Goal: Information Seeking & Learning: Learn about a topic

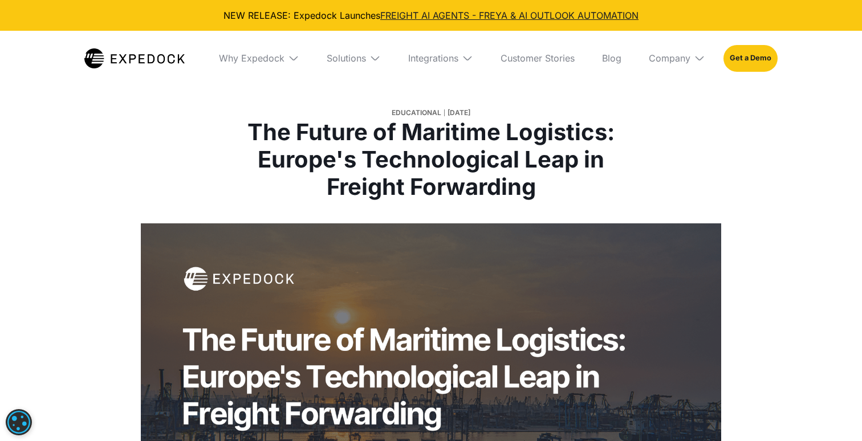
select select
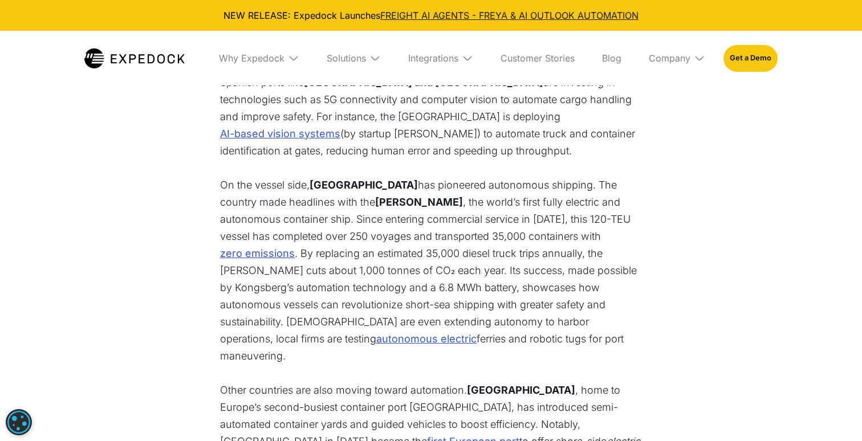
scroll to position [805, 0]
click at [348, 181] on p "On the vessel side, [GEOGRAPHIC_DATA] has pioneered autonomous shipping. The co…" at bounding box center [431, 270] width 422 height 188
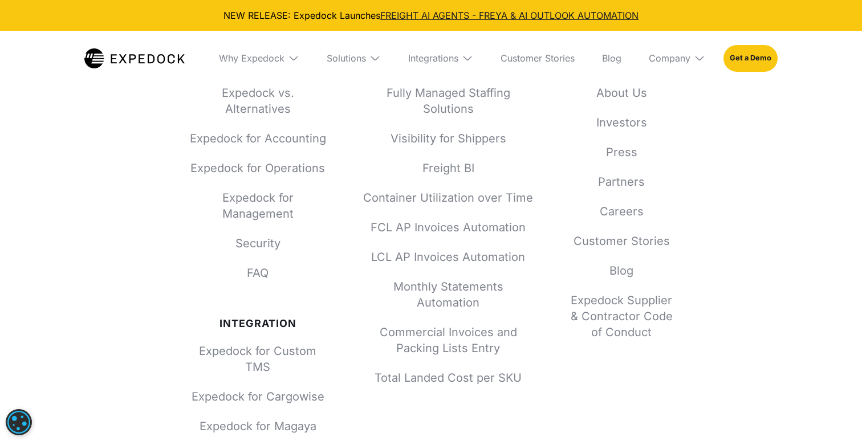
scroll to position [6626, 0]
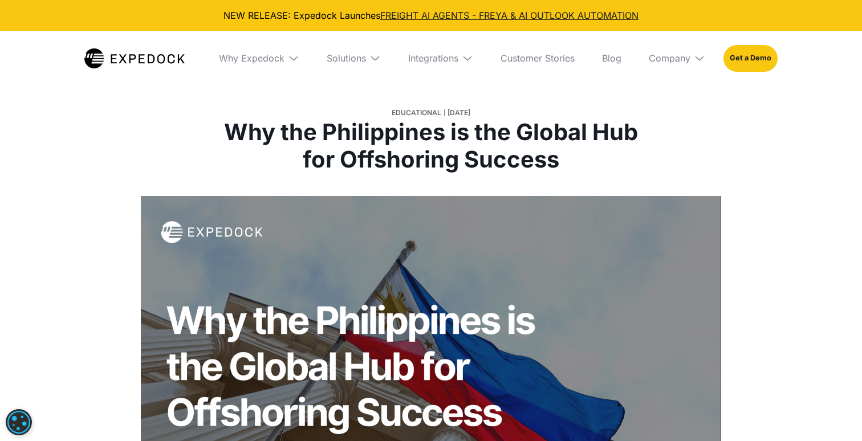
select select
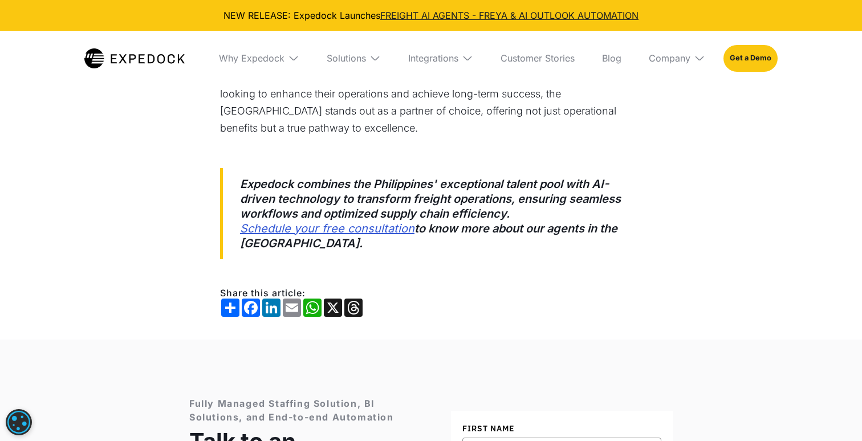
scroll to position [1528, 1]
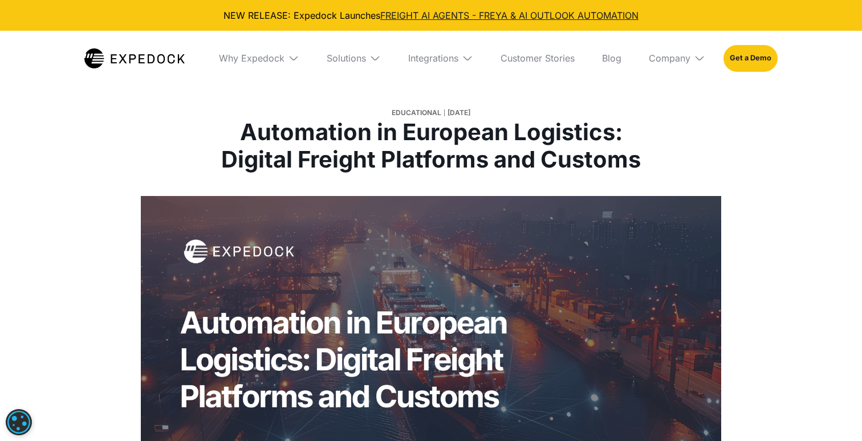
select select
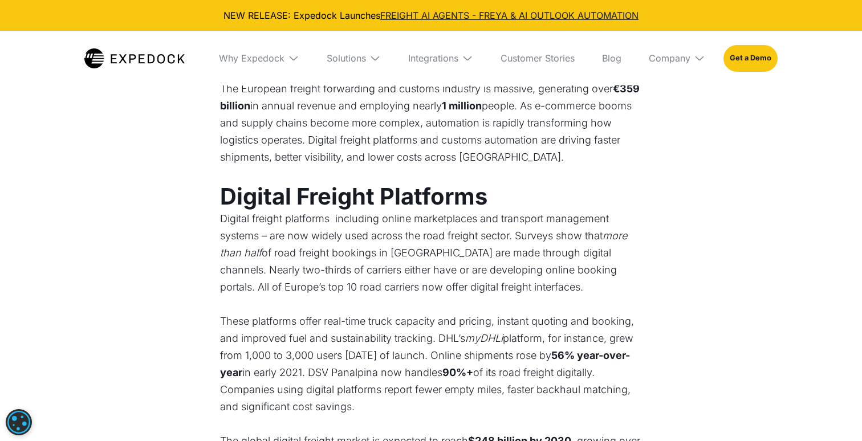
scroll to position [465, 0]
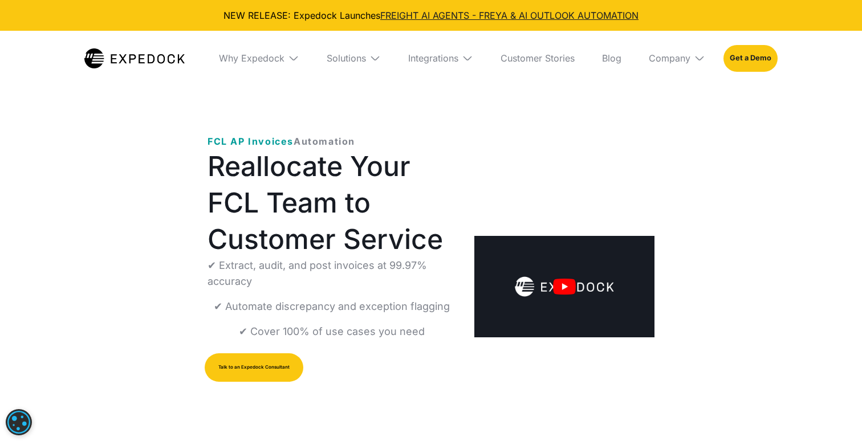
select select
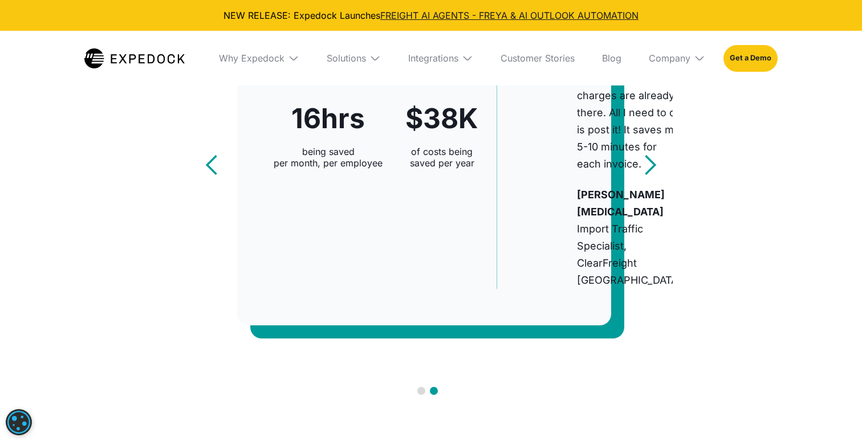
scroll to position [607, 0]
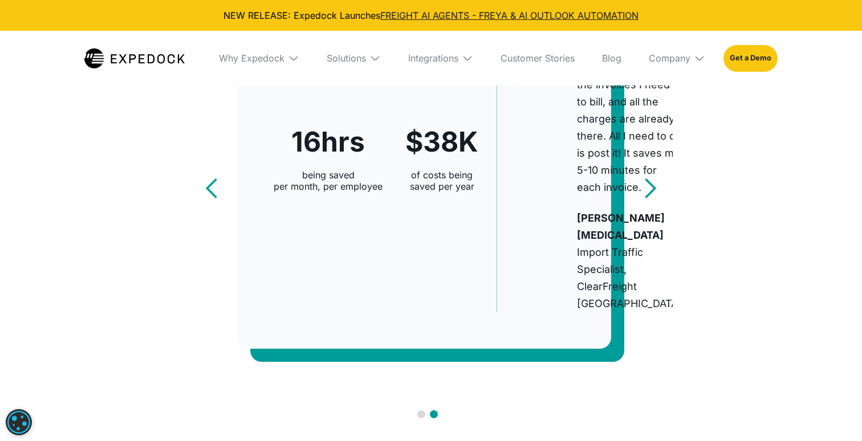
click at [645, 287] on div "next slide" at bounding box center [650, 189] width 46 height 462
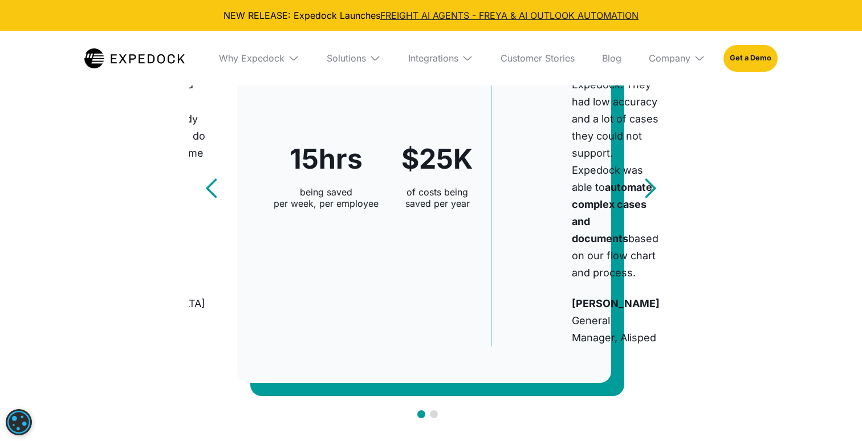
click at [645, 287] on div "next slide" at bounding box center [650, 189] width 46 height 462
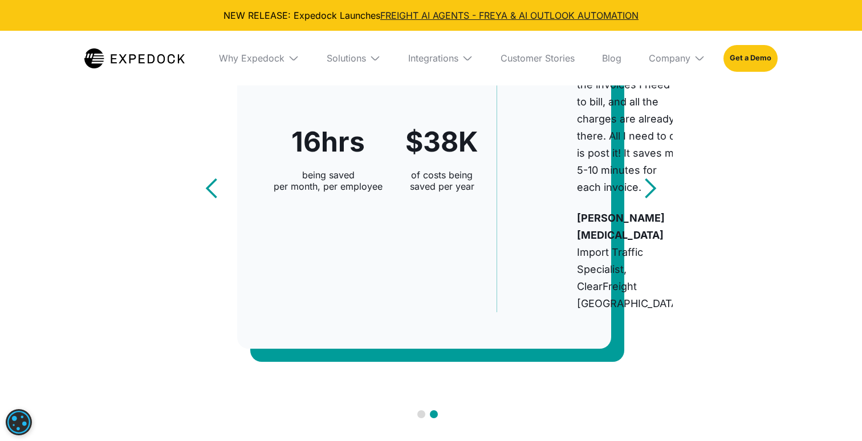
click at [645, 287] on div "next slide" at bounding box center [650, 189] width 46 height 462
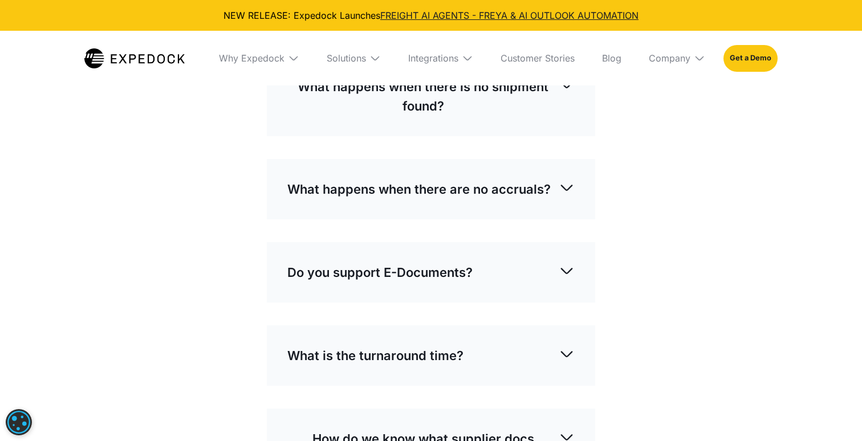
scroll to position [3163, 0]
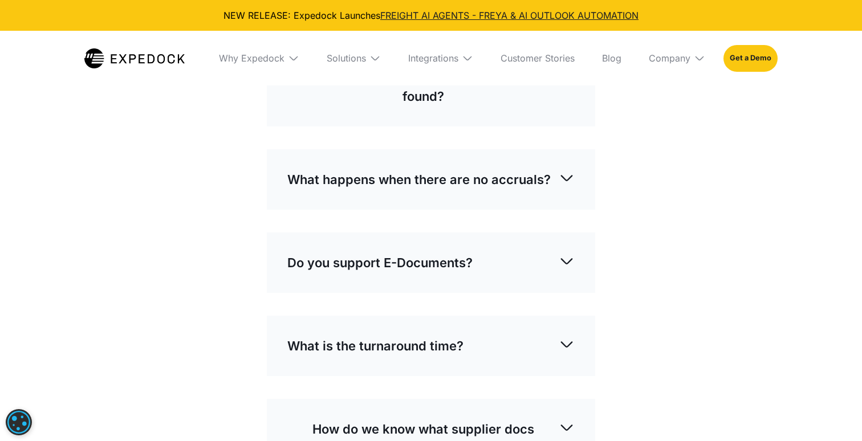
click at [463, 115] on div "What happens when there is no shipment found?" at bounding box center [430, 86] width 287 height 57
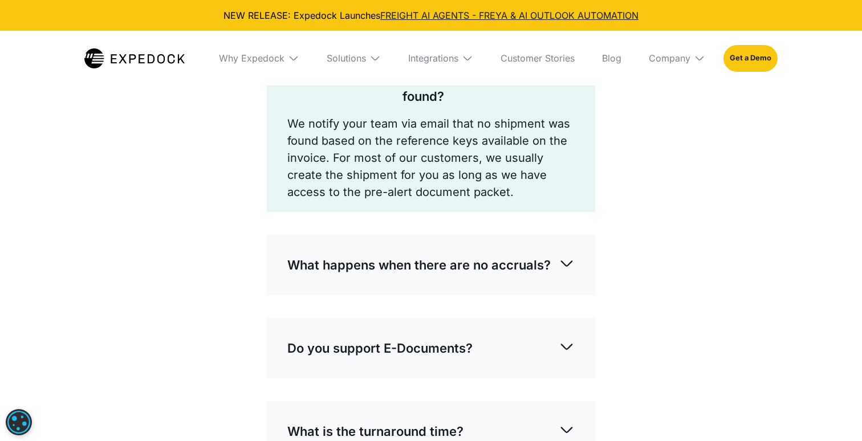
click at [462, 115] on div "What happens when there is no shipment found?" at bounding box center [430, 86] width 287 height 57
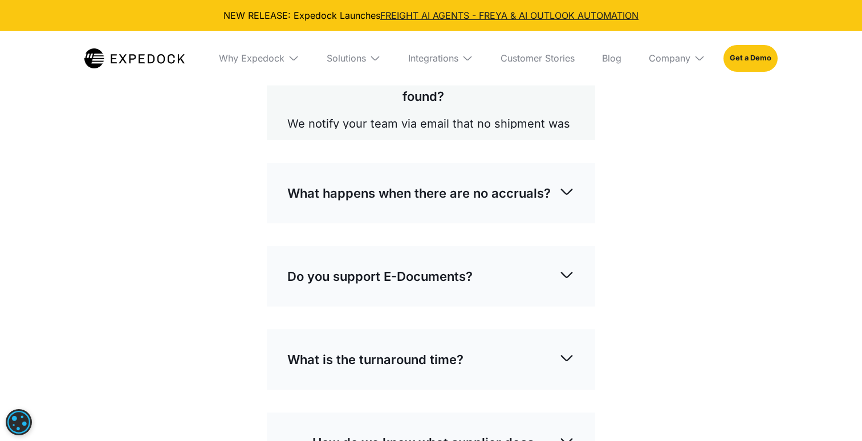
click at [462, 115] on div "What happens when there is no shipment found?" at bounding box center [430, 86] width 287 height 57
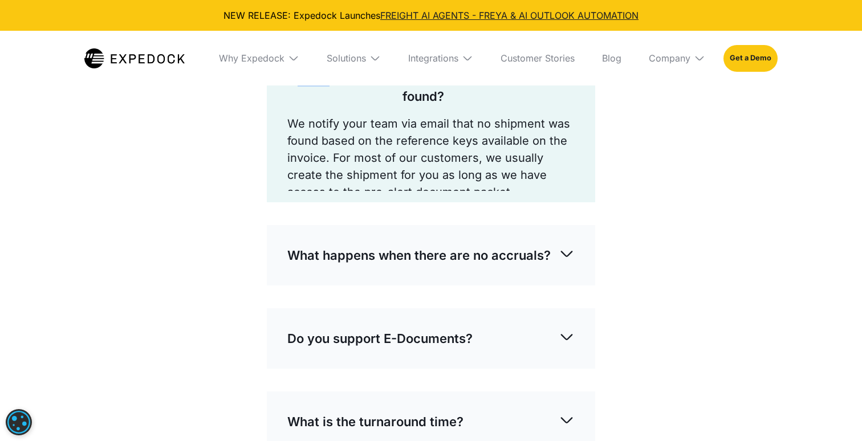
click at [462, 115] on div "What happens when there is no shipment found?" at bounding box center [430, 86] width 287 height 57
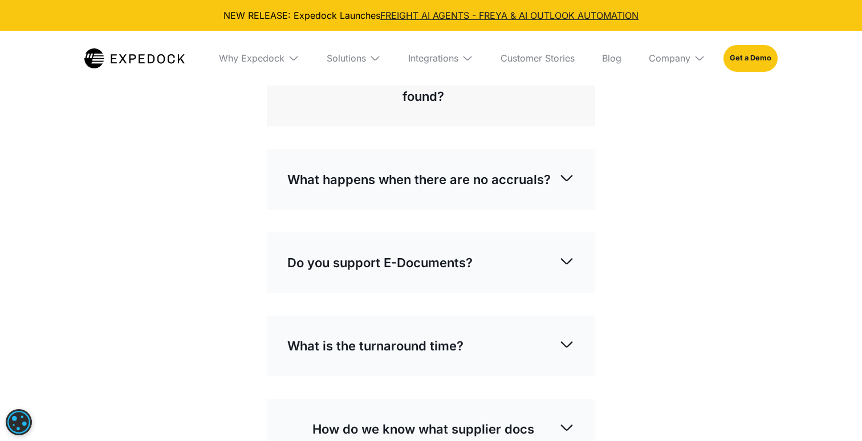
click at [390, 189] on p "What happens when there are no accruals?" at bounding box center [418, 179] width 263 height 19
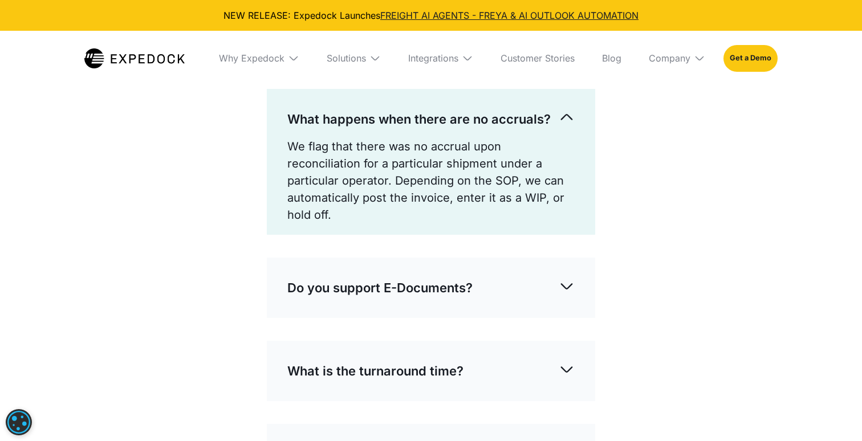
scroll to position [3253, 0]
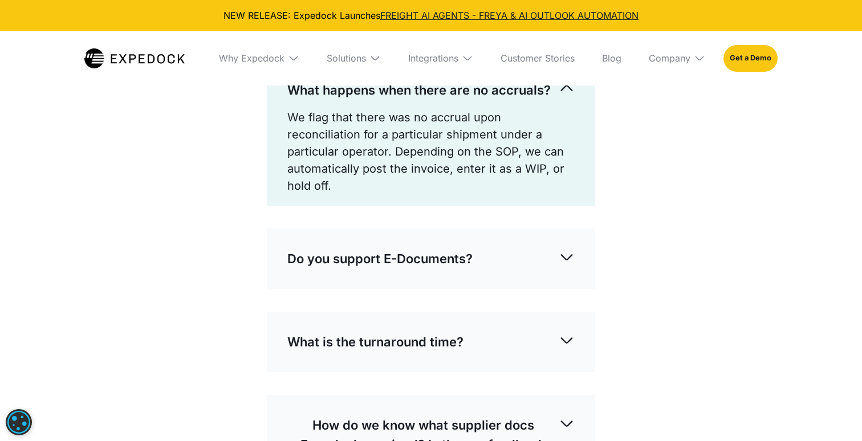
click at [422, 100] on p "What happens when there are no accruals?" at bounding box center [418, 89] width 263 height 19
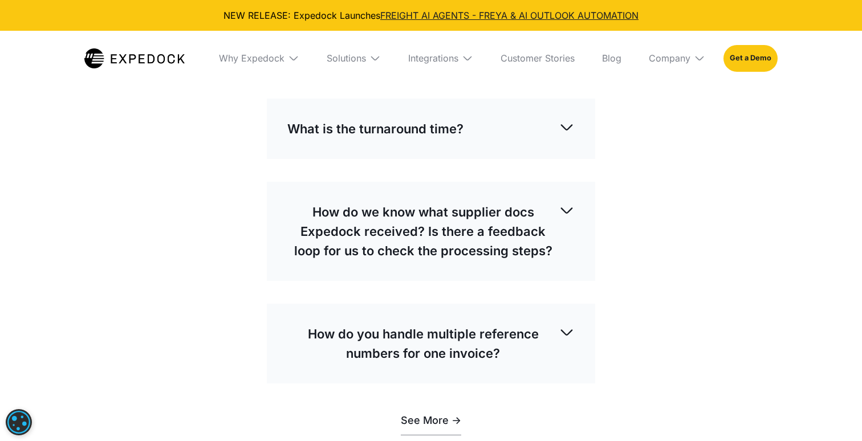
scroll to position [3385, 0]
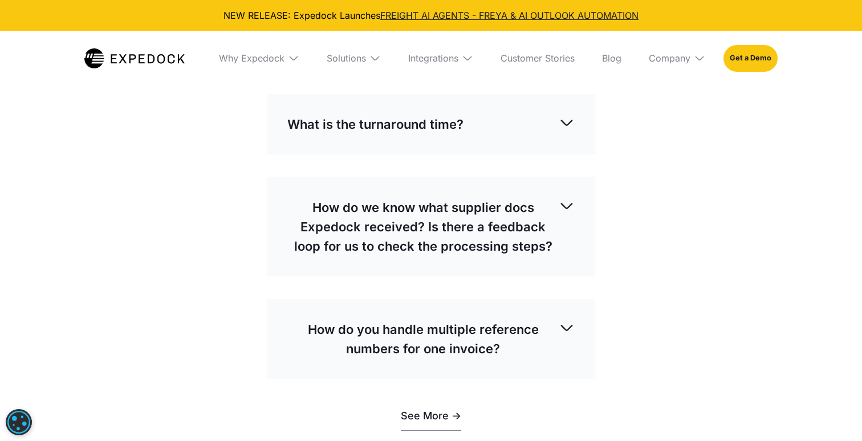
click at [435, 51] on p "Do you support E-Documents?" at bounding box center [379, 40] width 185 height 19
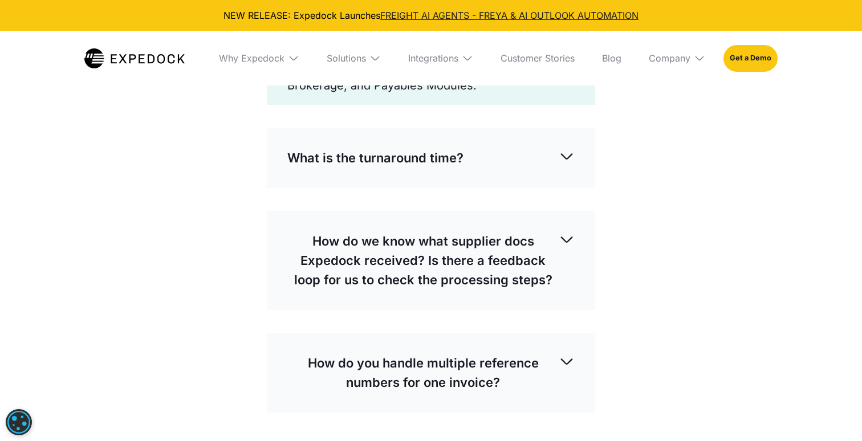
click at [435, 51] on p "Do you support E-Documents?" at bounding box center [379, 40] width 185 height 19
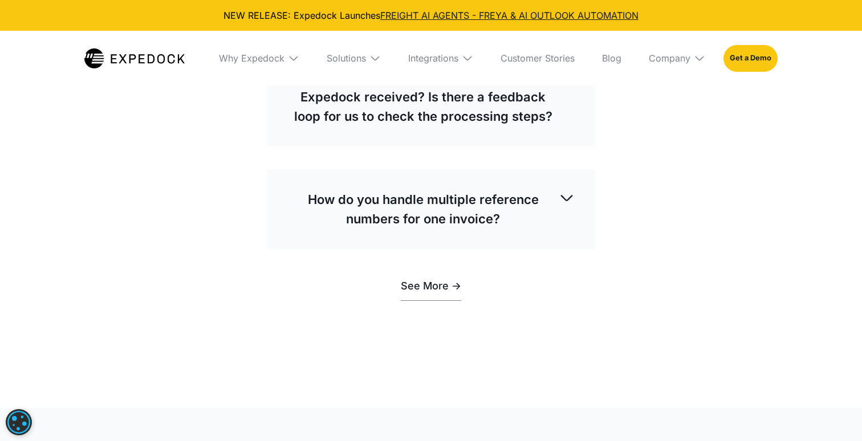
scroll to position [3527, 0]
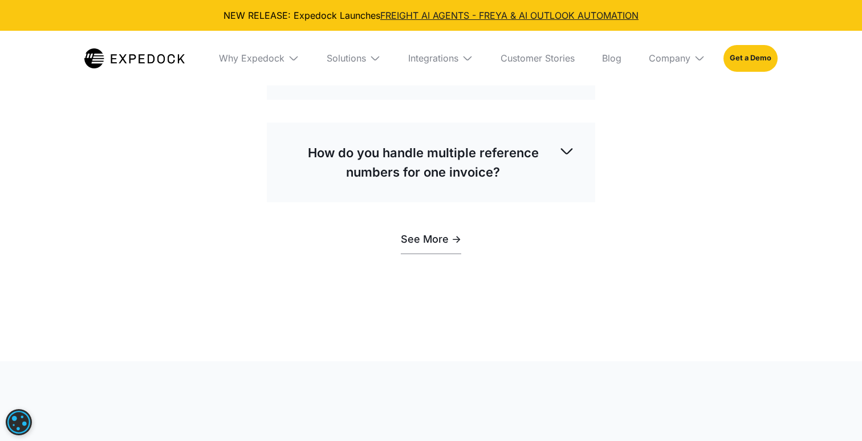
scroll to position [3597, 0]
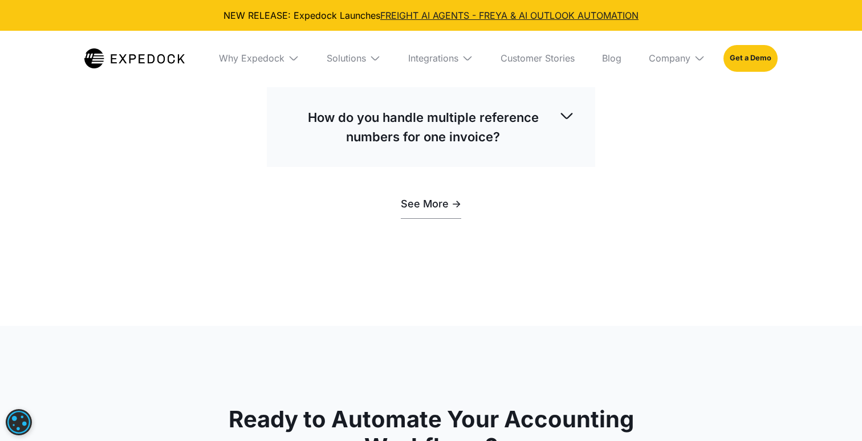
click at [439, 44] on p "How do we know what supplier docs Expedock received? Is there a feedback loop f…" at bounding box center [422, 15] width 271 height 58
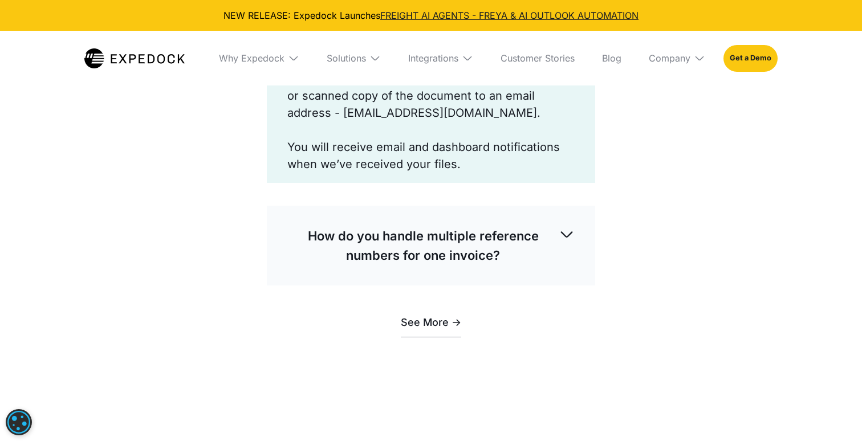
click at [439, 44] on p "How do we know what supplier docs Expedock received? Is there a feedback loop f…" at bounding box center [422, 15] width 271 height 58
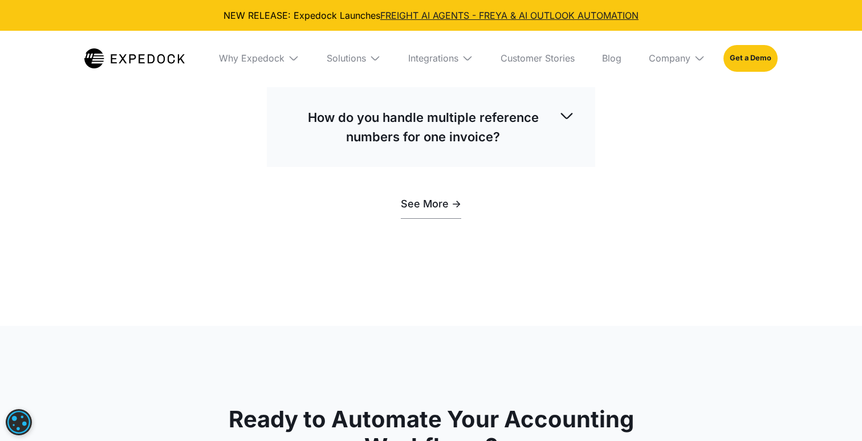
click at [439, 44] on p "How do we know what supplier docs Expedock received? Is there a feedback loop f…" at bounding box center [422, 15] width 271 height 58
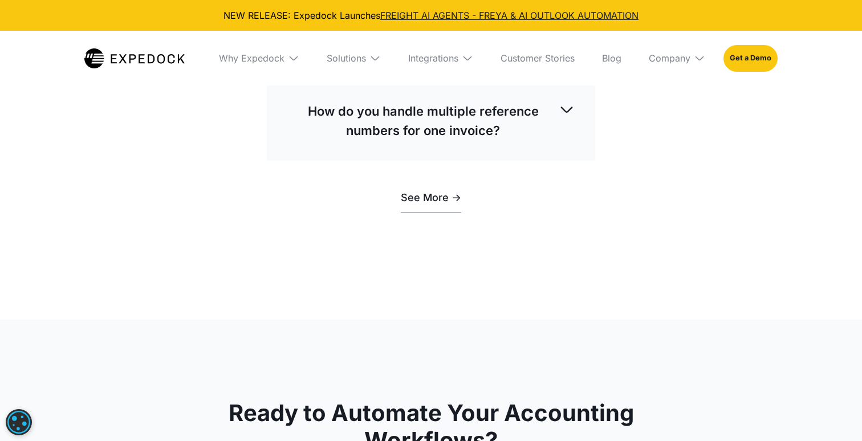
scroll to position [3546, 0]
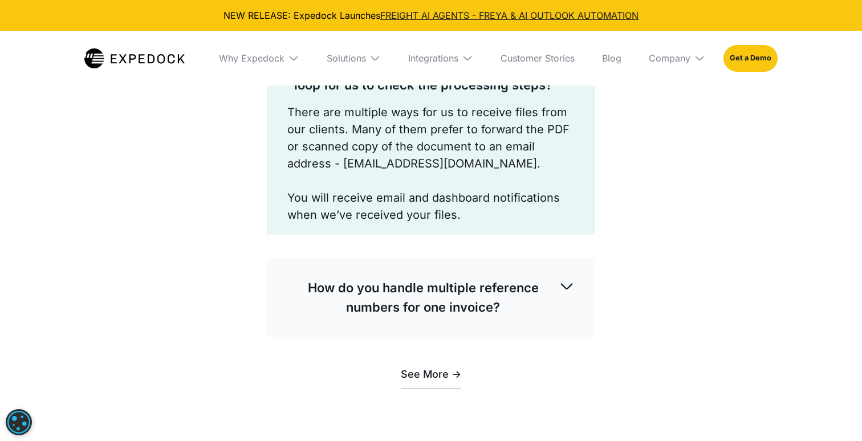
click at [434, 95] on p "How do we know what supplier docs Expedock received? Is there a feedback loop f…" at bounding box center [422, 65] width 271 height 58
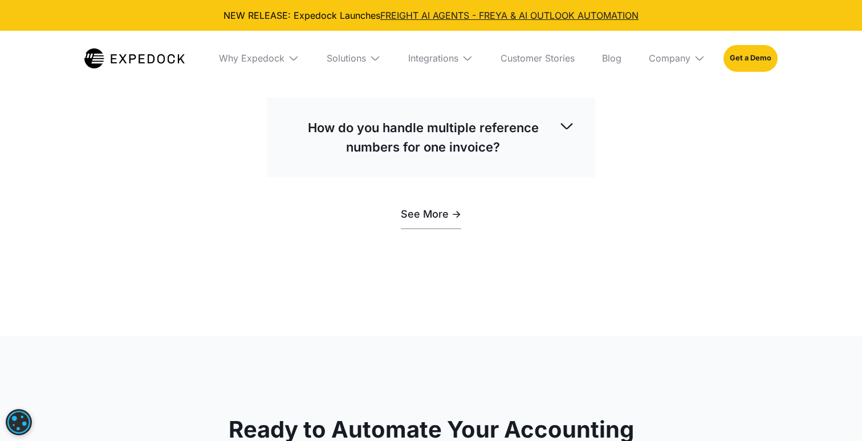
scroll to position [3594, 0]
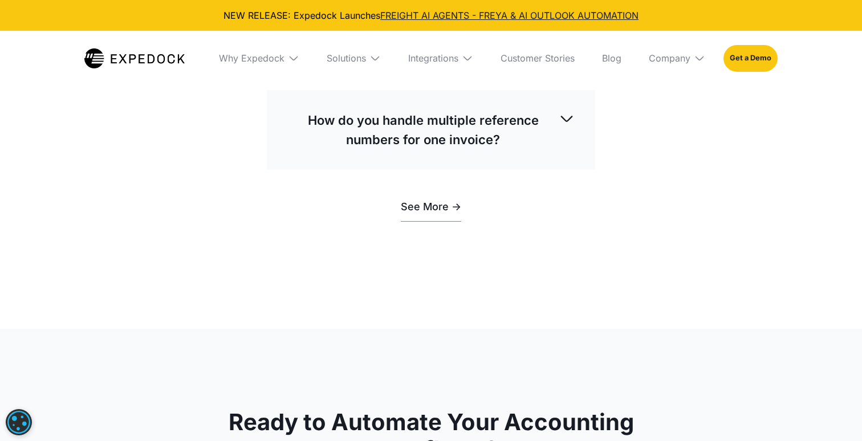
click at [447, 170] on div "How do you handle multiple reference numbers for one invoice? If there are mult…" at bounding box center [431, 130] width 328 height 80
click at [439, 149] on p "How do you handle multiple reference numbers for one invoice?" at bounding box center [422, 130] width 271 height 39
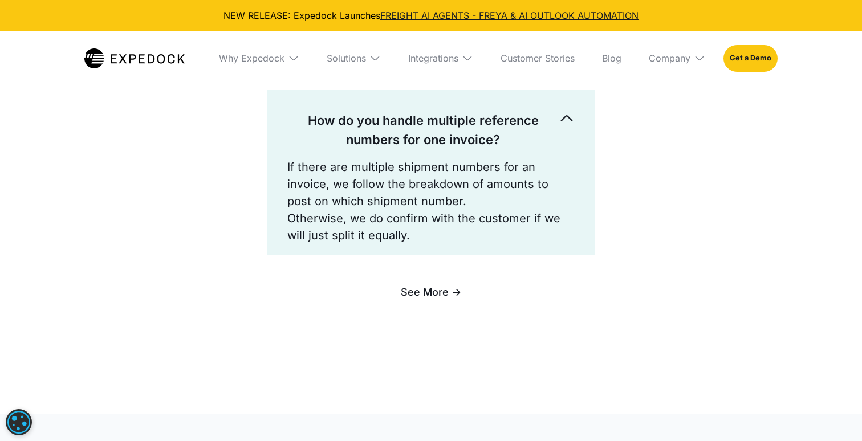
click at [439, 149] on p "How do you handle multiple reference numbers for one invoice?" at bounding box center [422, 130] width 271 height 39
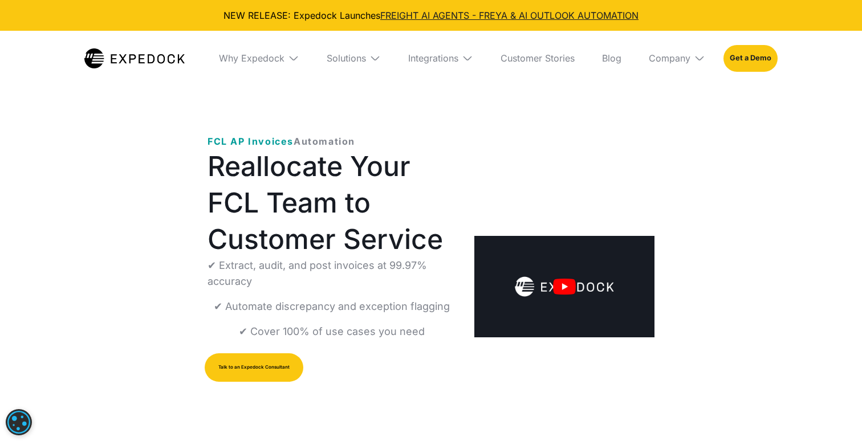
scroll to position [0, 0]
